Goal: Transaction & Acquisition: Purchase product/service

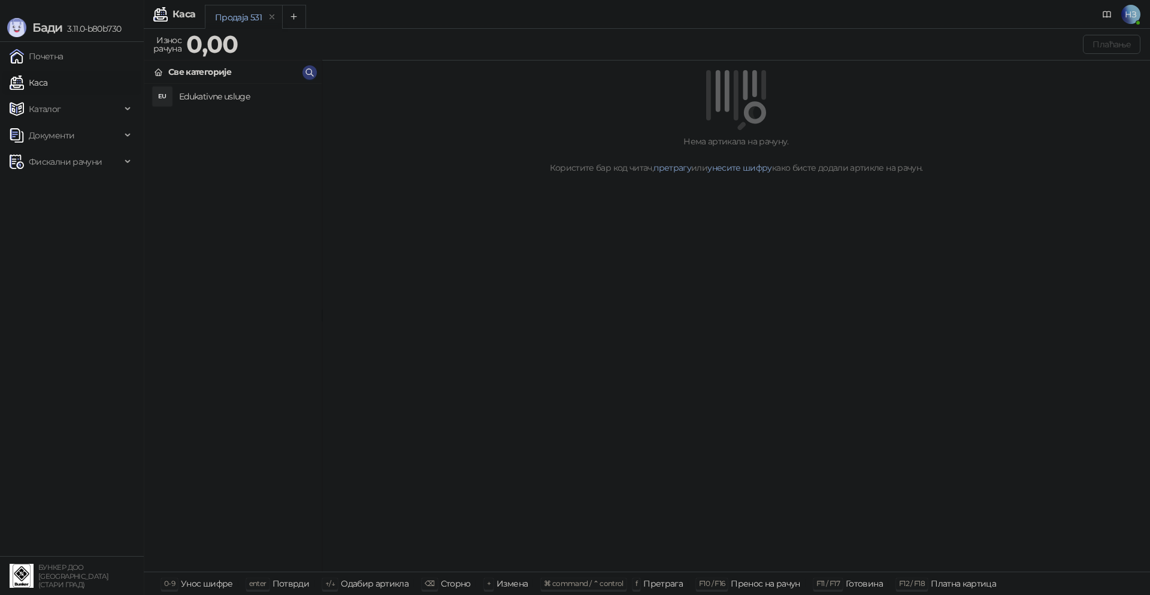
click at [225, 93] on h4 "Edukativne usluge" at bounding box center [245, 96] width 133 height 19
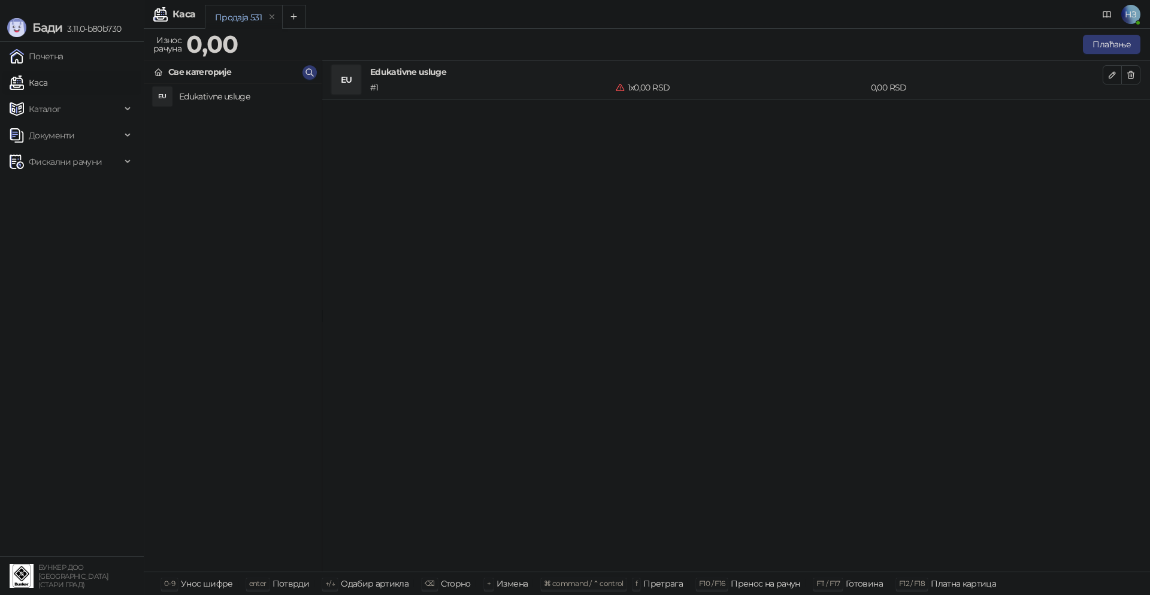
click at [1100, 71] on h4 "Edukativne usluge" at bounding box center [736, 71] width 732 height 13
click at [1106, 74] on button "button" at bounding box center [1112, 74] width 19 height 19
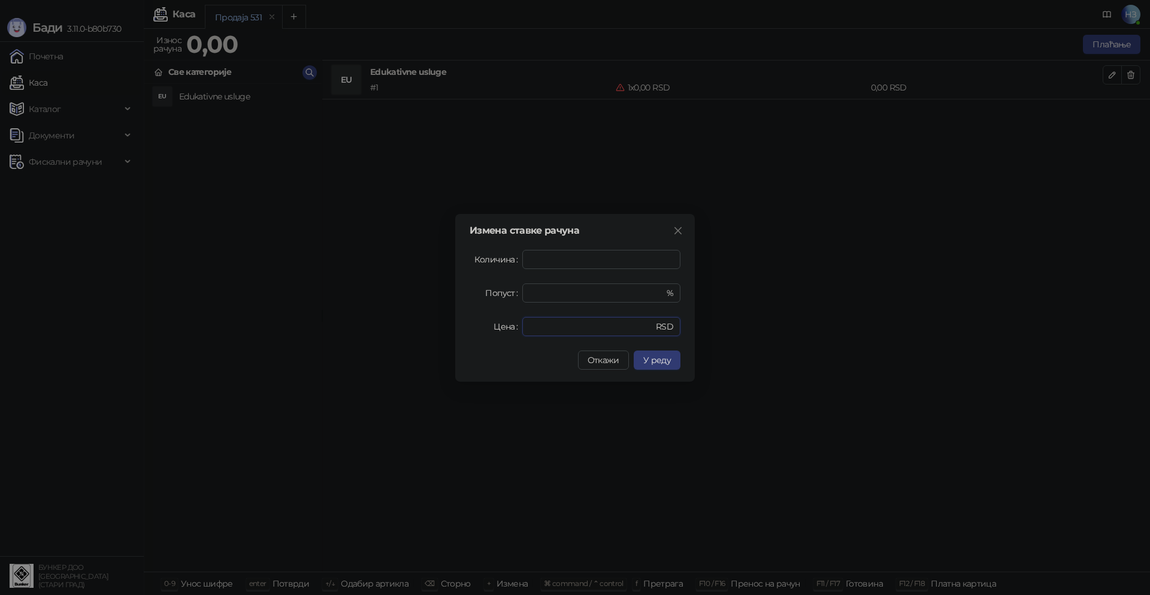
drag, startPoint x: 545, startPoint y: 328, endPoint x: 517, endPoint y: 328, distance: 27.5
click at [518, 327] on div "Цена * RSD" at bounding box center [575, 326] width 211 height 19
type input "****"
click at [669, 363] on span "У реду" at bounding box center [657, 360] width 28 height 11
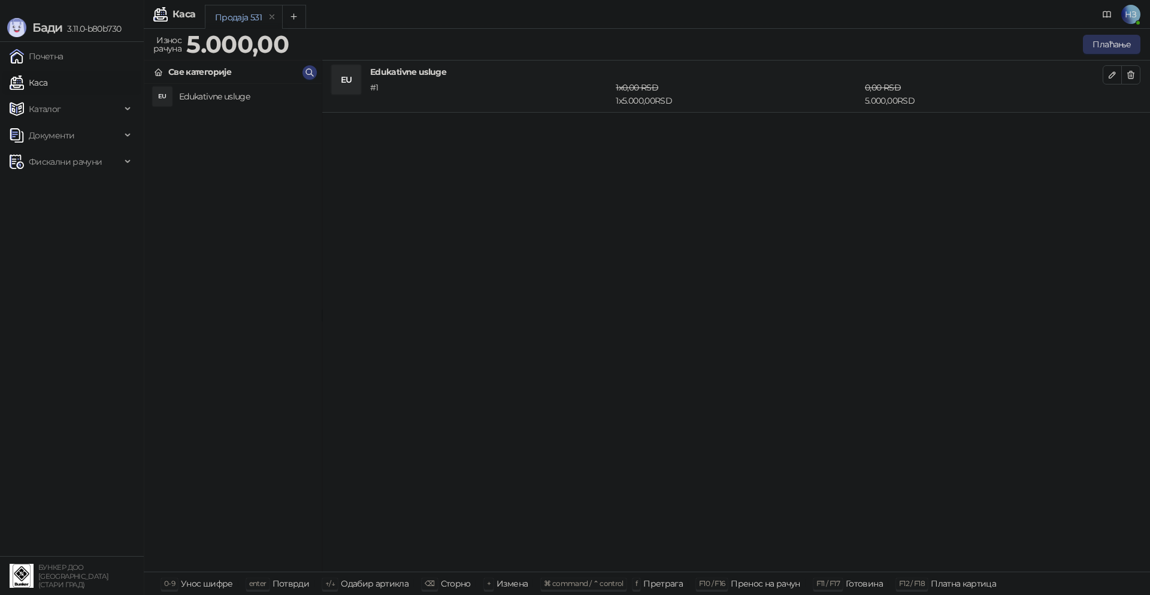
click at [1121, 40] on button "Плаћање" at bounding box center [1111, 44] width 57 height 19
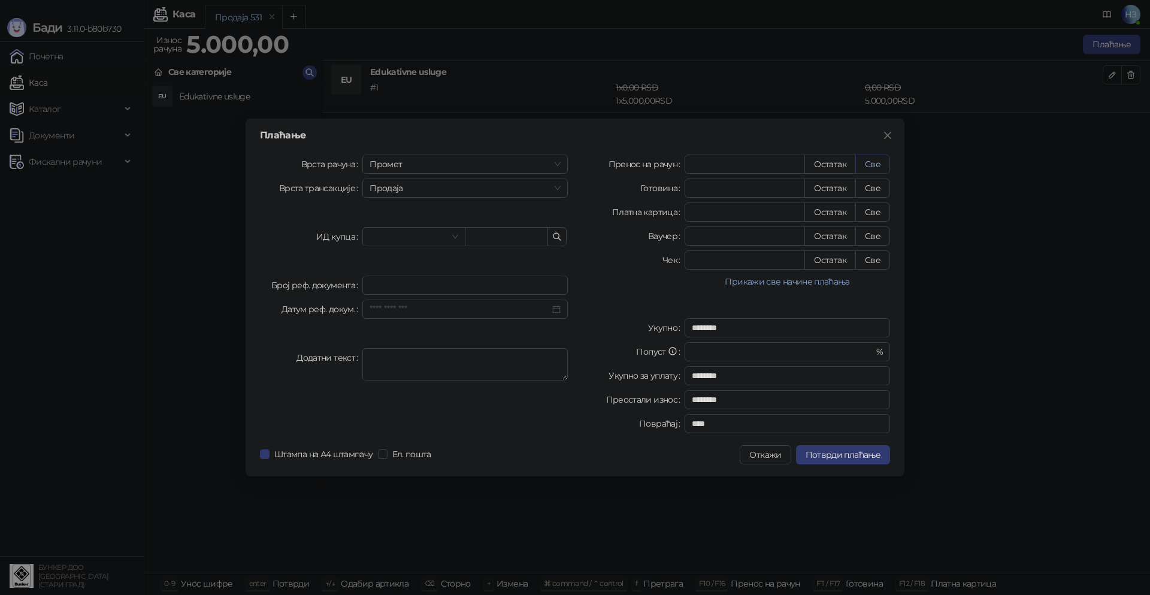
click at [868, 162] on button "Све" at bounding box center [872, 164] width 35 height 19
type input "****"
click at [820, 456] on span "Потврди плаћање" at bounding box center [842, 454] width 75 height 11
